Goal: Communication & Community: Answer question/provide support

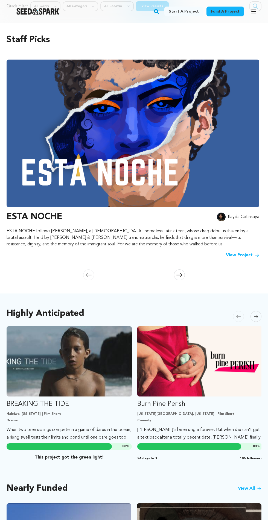
scroll to position [15, 0]
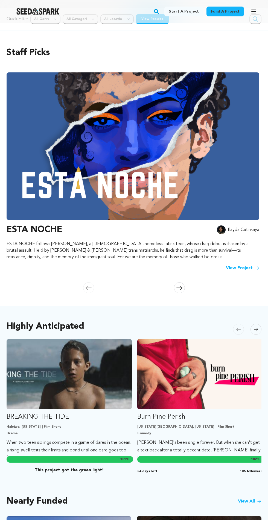
click at [253, 19] on div "Fund a project Start a project Search" at bounding box center [134, 11] width 268 height 23
click at [253, 11] on icon "button" at bounding box center [253, 11] width 4 height 3
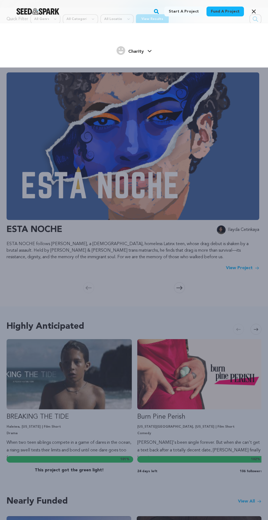
click at [149, 51] on icon at bounding box center [149, 51] width 4 height 3
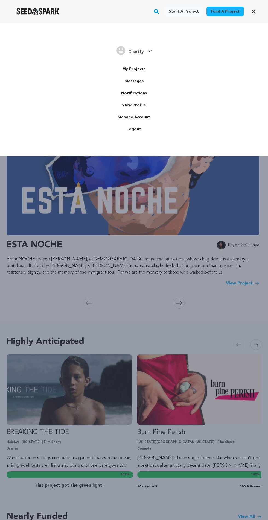
click at [217, 11] on link "Fund a project" at bounding box center [224, 12] width 37 height 10
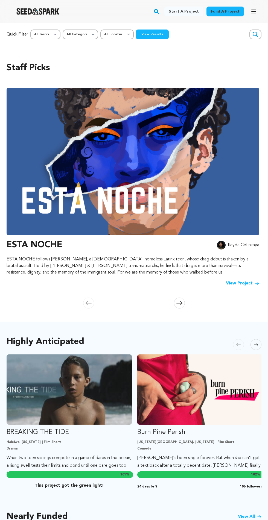
click at [160, 31] on button "View Results" at bounding box center [152, 34] width 33 height 10
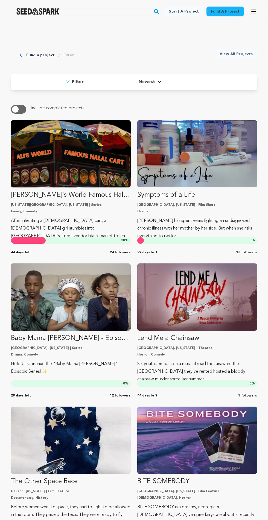
click at [168, 210] on p "Drama" at bounding box center [197, 211] width 120 height 4
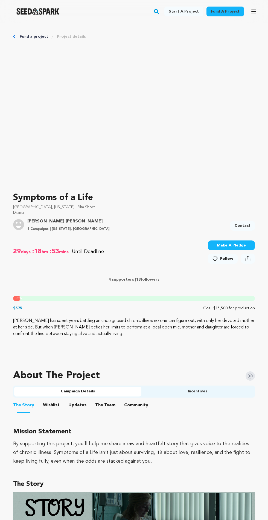
click at [224, 260] on span "Follow" at bounding box center [226, 258] width 13 height 5
click at [246, 229] on link "Contact" at bounding box center [242, 226] width 25 height 10
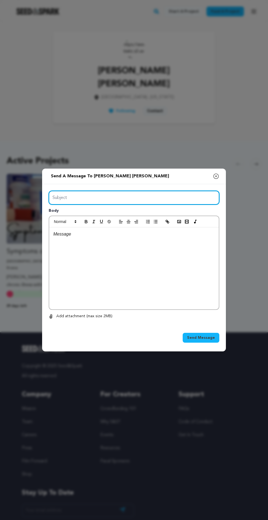
click at [69, 205] on input "Subject" at bounding box center [134, 198] width 170 height 14
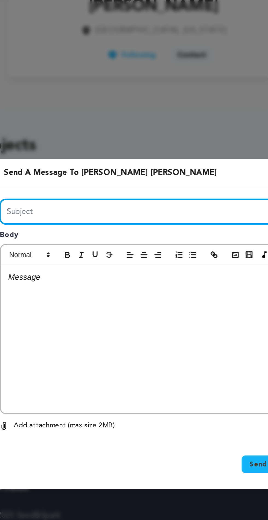
type input "Support"
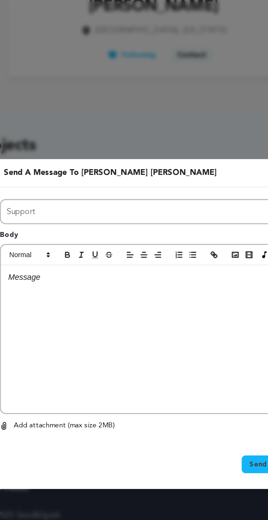
click at [80, 281] on div at bounding box center [133, 268] width 169 height 82
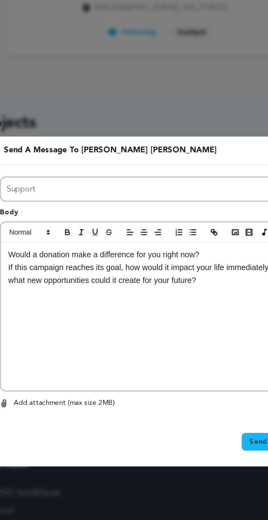
click at [55, 238] on p "Would a donation make a difference for you right now?" at bounding box center [133, 234] width 161 height 7
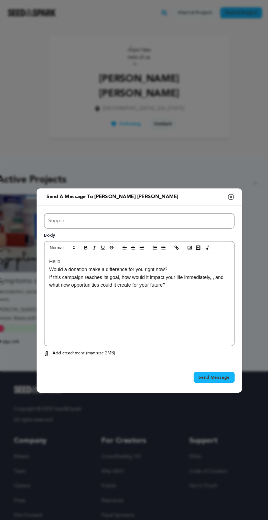
scroll to position [35, 0]
click at [212, 335] on span "Send Message" at bounding box center [201, 337] width 28 height 5
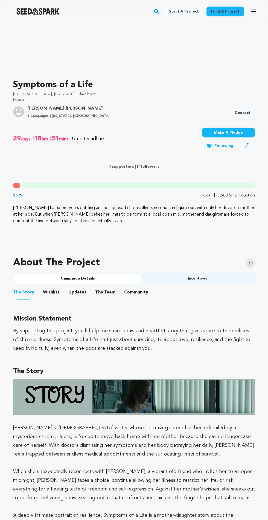
scroll to position [114, 0]
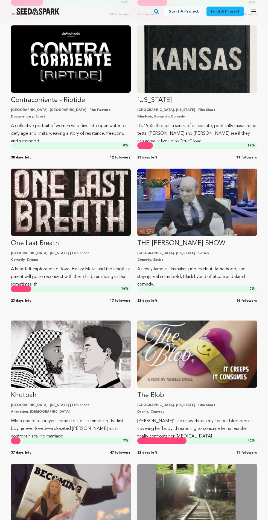
scroll to position [3268, 0]
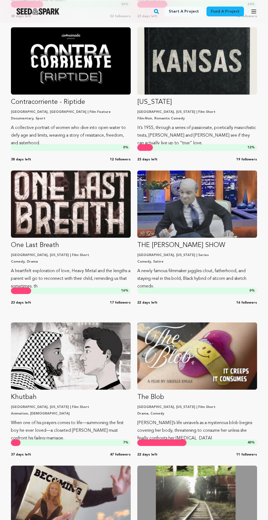
click at [158, 237] on link "THE TONY SHOW Atlanta, Georgia | Series Comedy, Satire A newly famous filmmaker…" at bounding box center [197, 230] width 120 height 120
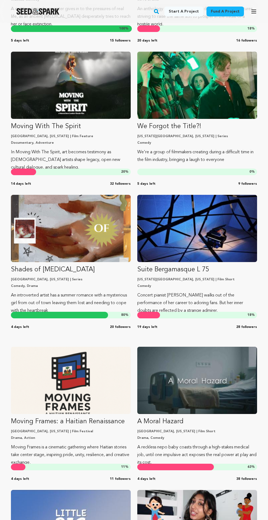
scroll to position [9314, 0]
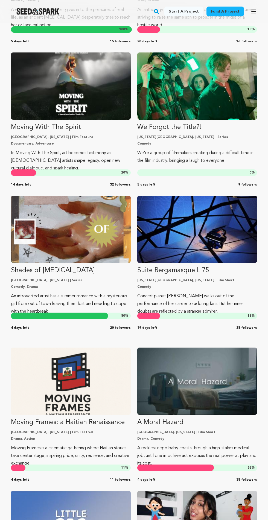
click at [190, 105] on img "Fund We Forgot the Title?!" at bounding box center [197, 85] width 120 height 67
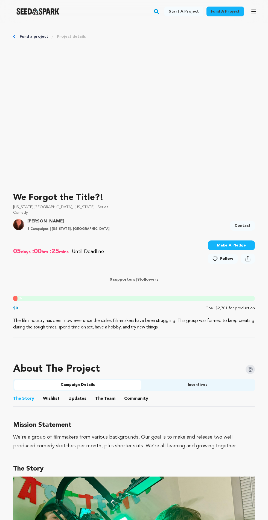
click at [215, 259] on icon at bounding box center [215, 258] width 6 height 5
click at [241, 226] on link "Contact" at bounding box center [242, 226] width 25 height 10
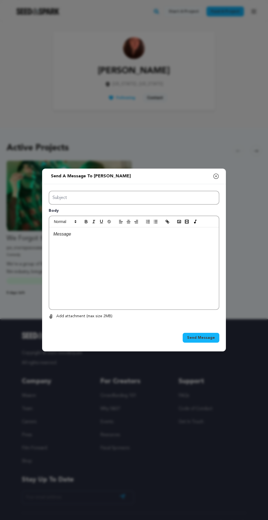
scroll to position [5, 0]
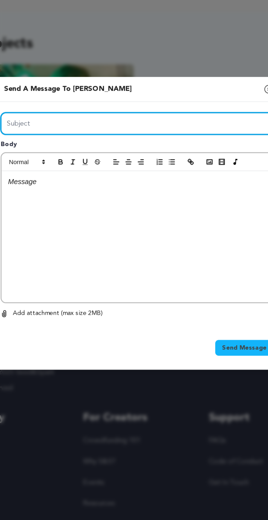
click at [89, 205] on input "Subject" at bounding box center [134, 198] width 170 height 14
type input "Support"
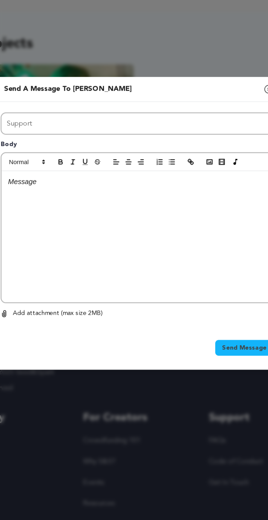
click at [74, 263] on div at bounding box center [133, 268] width 169 height 82
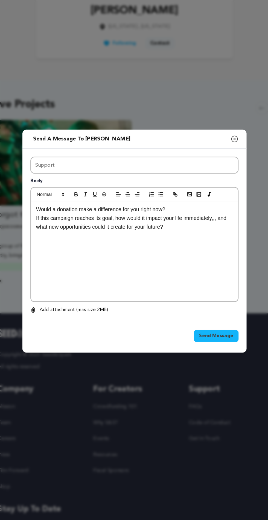
scroll to position [3, 0]
click at [211, 340] on span "Send Message" at bounding box center [201, 337] width 28 height 5
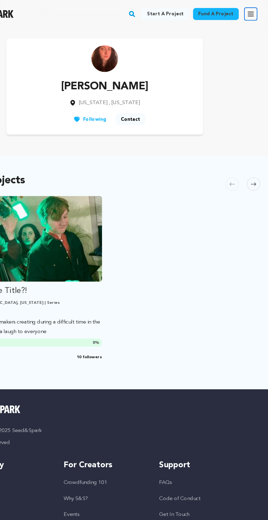
click at [253, 14] on icon "button" at bounding box center [253, 11] width 7 height 7
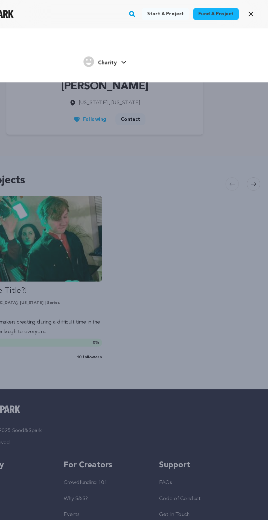
click at [140, 51] on span "Charity" at bounding box center [136, 51] width 16 height 4
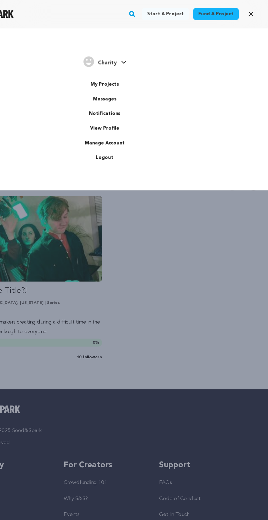
click at [131, 82] on link "Messages" at bounding box center [133, 81] width 61 height 12
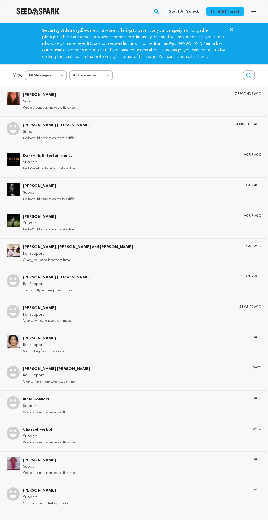
click at [54, 111] on p "Would a donation make a difference..." at bounding box center [50, 108] width 54 height 6
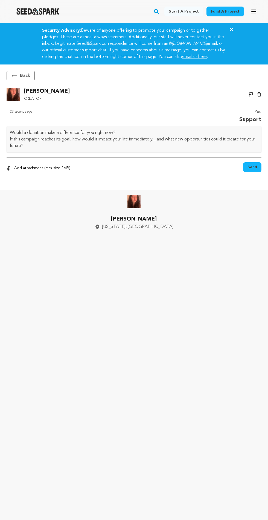
scroll to position [36, 0]
